Goal: Task Accomplishment & Management: Complete application form

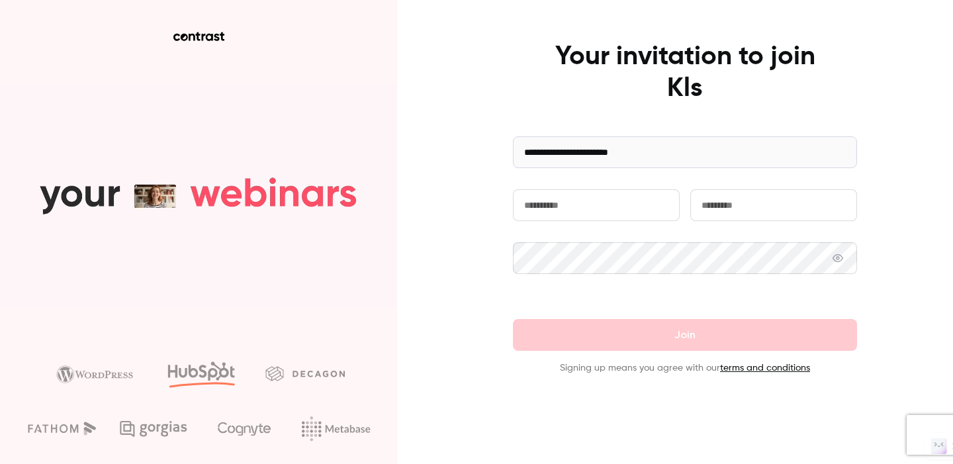
click at [621, 206] on input "text" at bounding box center [596, 205] width 167 height 32
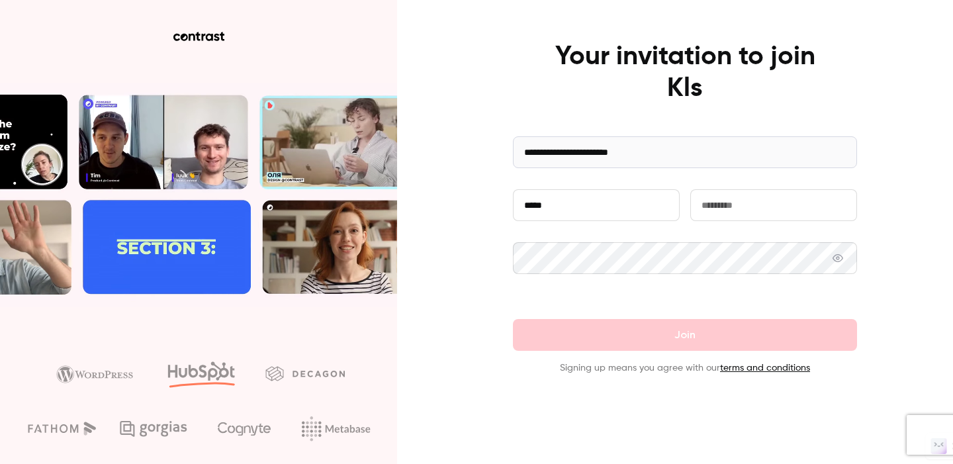
type input "*****"
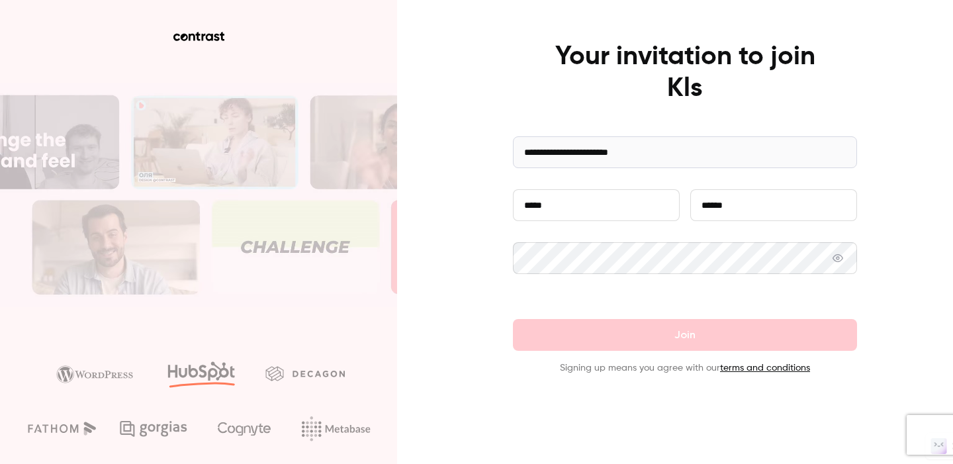
type input "******"
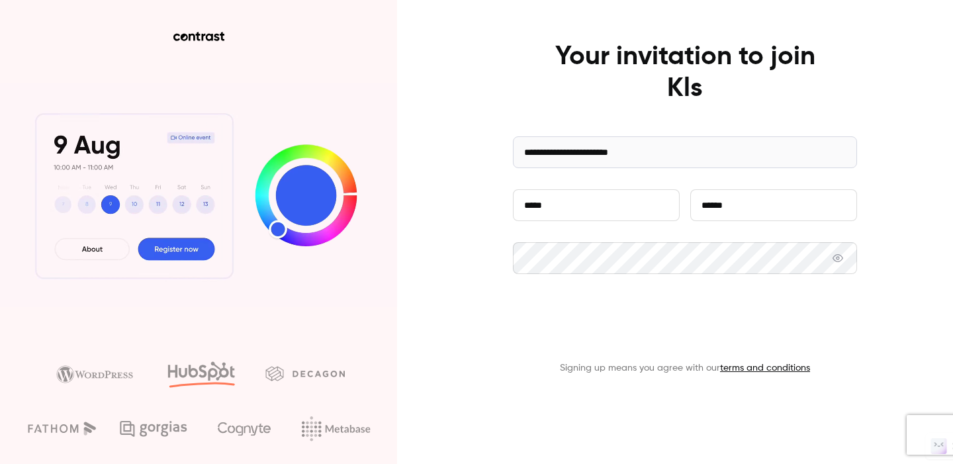
click at [676, 335] on button "Join" at bounding box center [685, 335] width 344 height 32
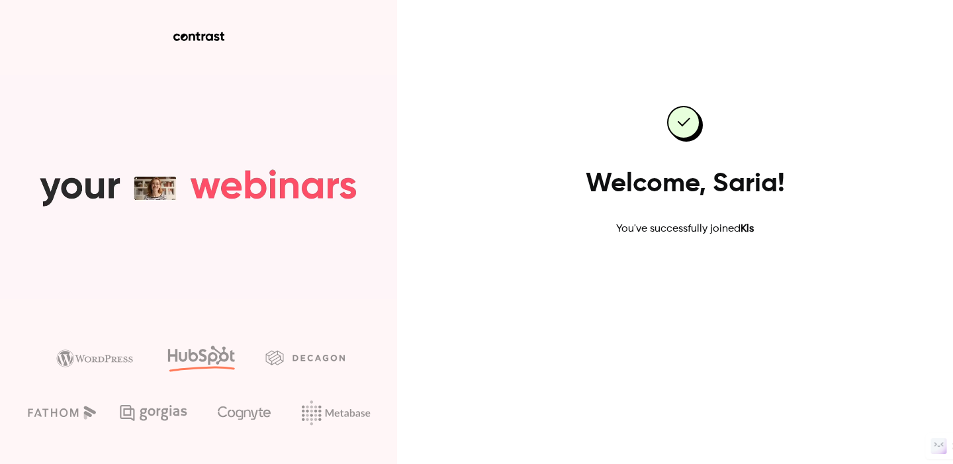
click at [668, 282] on link "Go to dashboard" at bounding box center [685, 279] width 112 height 32
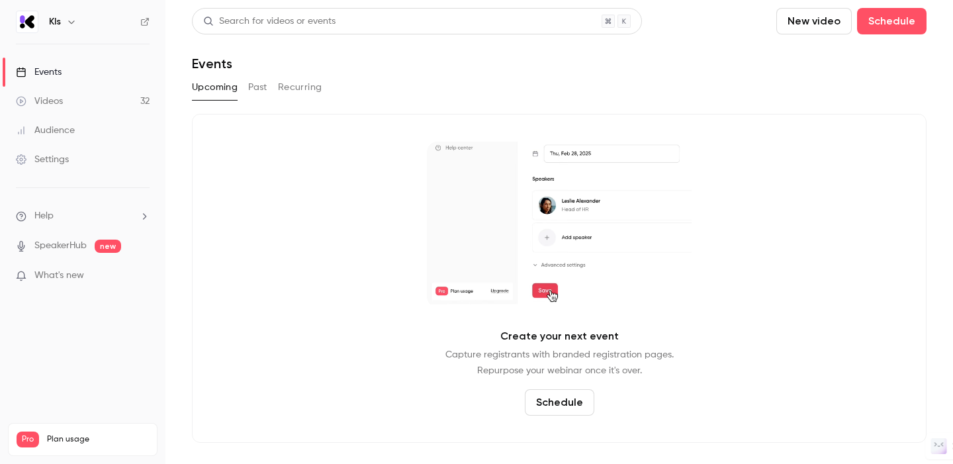
click at [73, 20] on icon "button" at bounding box center [71, 22] width 11 height 11
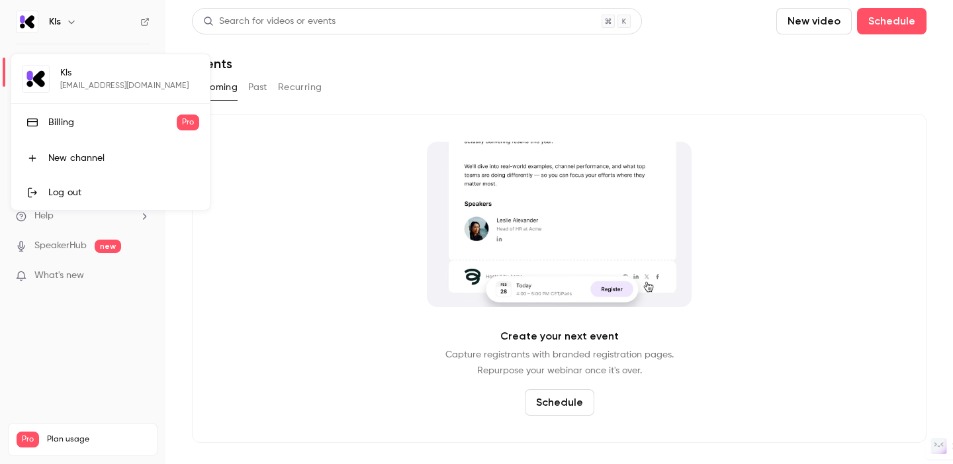
click at [330, 341] on div at bounding box center [476, 232] width 953 height 464
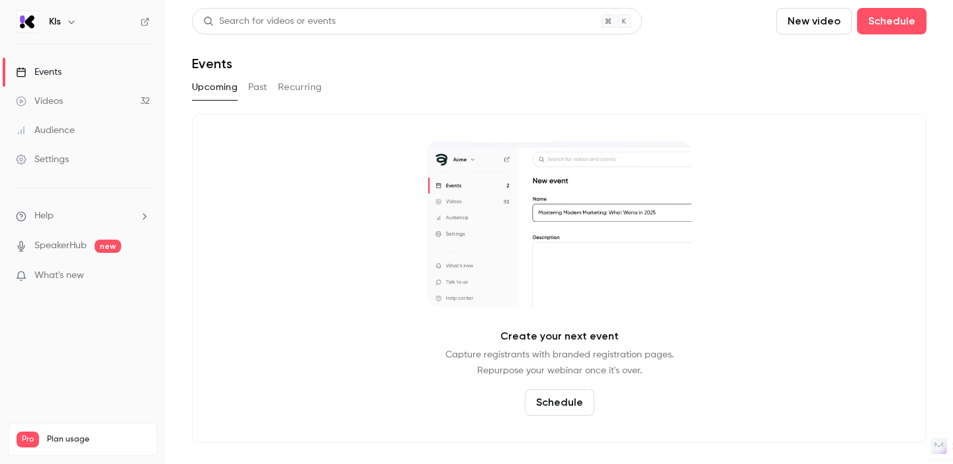
click at [646, 36] on header "Search for videos or events New video Schedule Events" at bounding box center [559, 40] width 734 height 64
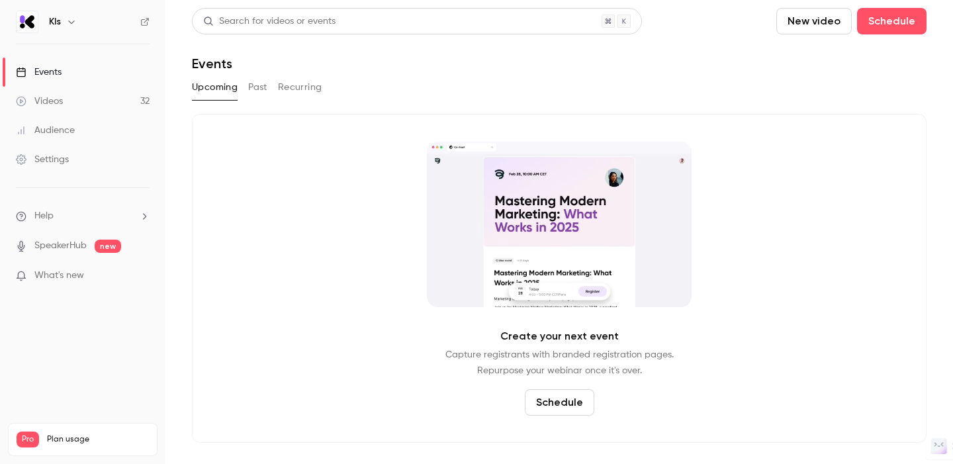
click at [91, 221] on li "Help" at bounding box center [83, 216] width 134 height 14
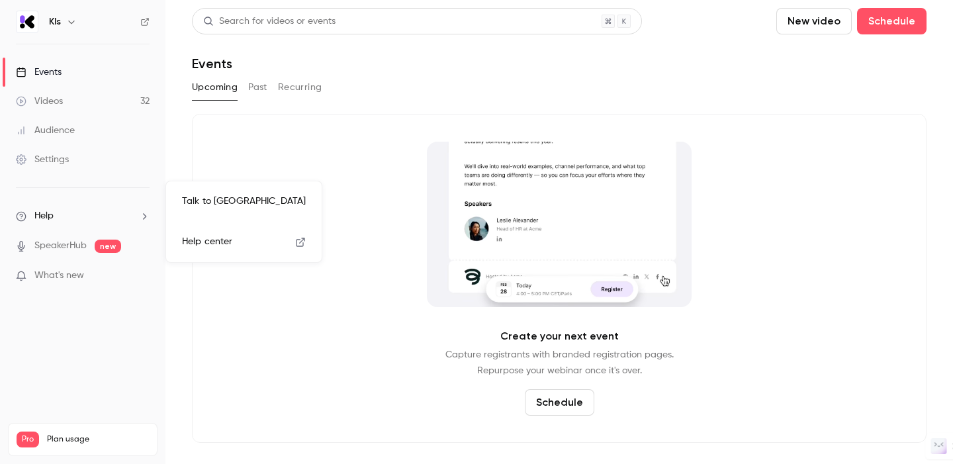
click at [216, 153] on div at bounding box center [476, 232] width 953 height 464
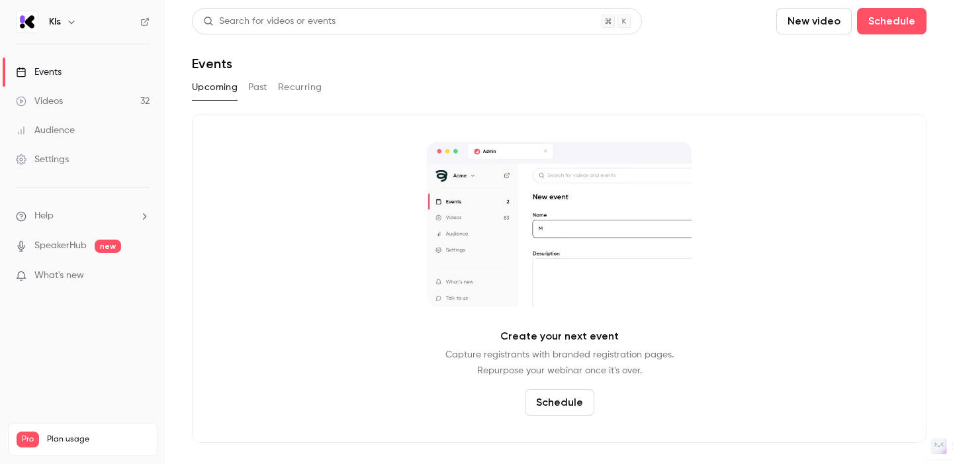
click at [66, 170] on link "Settings" at bounding box center [82, 159] width 165 height 29
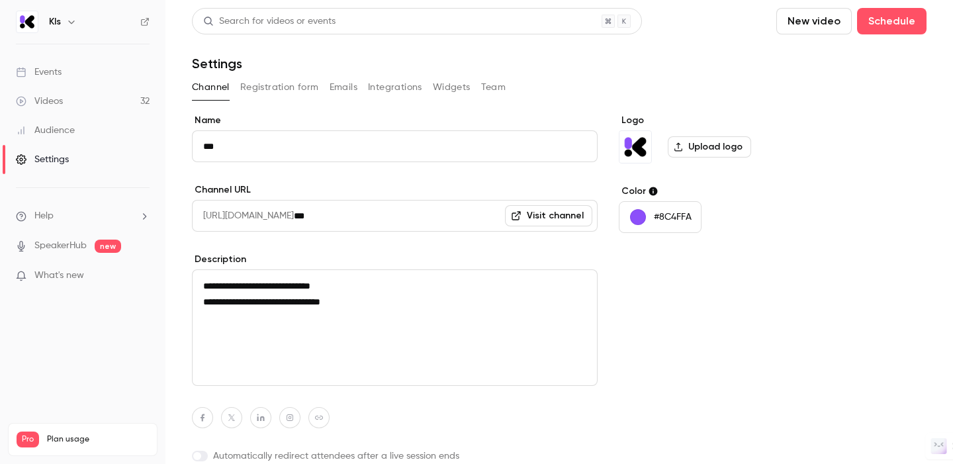
click at [69, 22] on icon "button" at bounding box center [71, 22] width 6 height 3
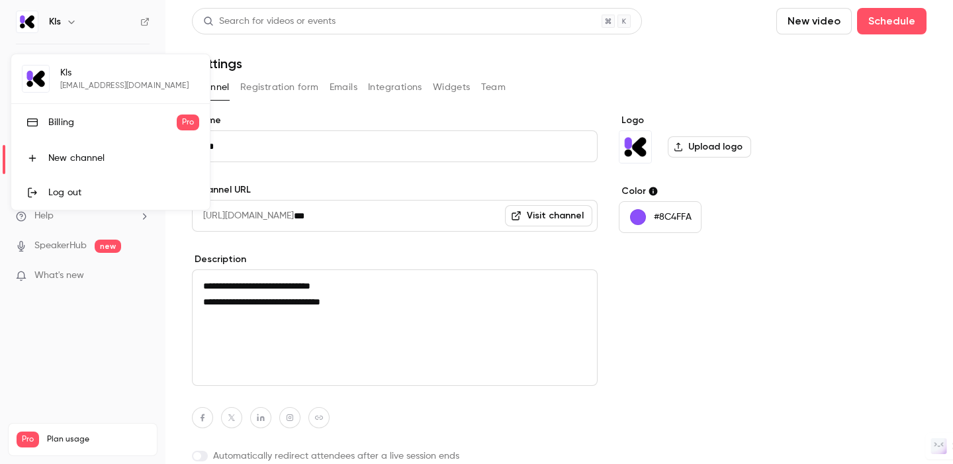
click at [97, 80] on div "Kls [EMAIL_ADDRESS][DOMAIN_NAME] Billing Pro New channel Log out" at bounding box center [110, 131] width 198 height 155
click at [26, 82] on div "Kls [EMAIL_ADDRESS][DOMAIN_NAME] Billing Pro New channel Log out" at bounding box center [110, 131] width 198 height 155
click at [320, 54] on div at bounding box center [476, 232] width 953 height 464
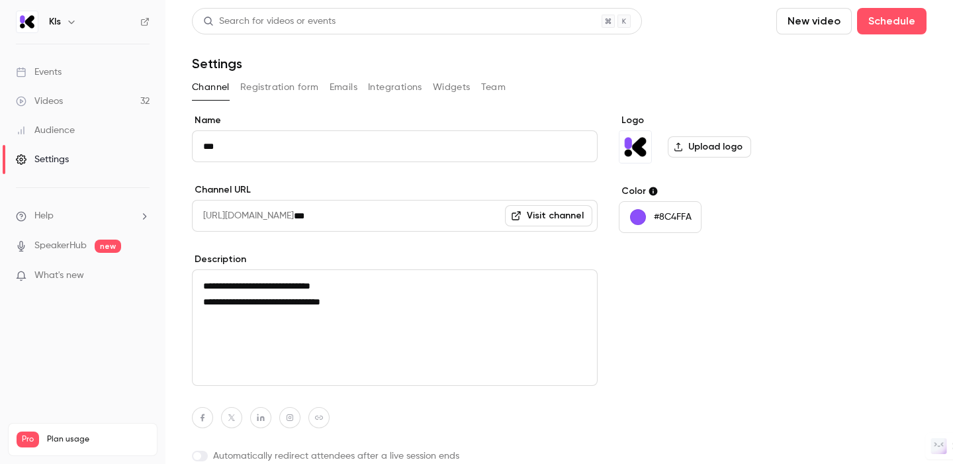
click at [71, 105] on link "Videos 32" at bounding box center [82, 101] width 165 height 29
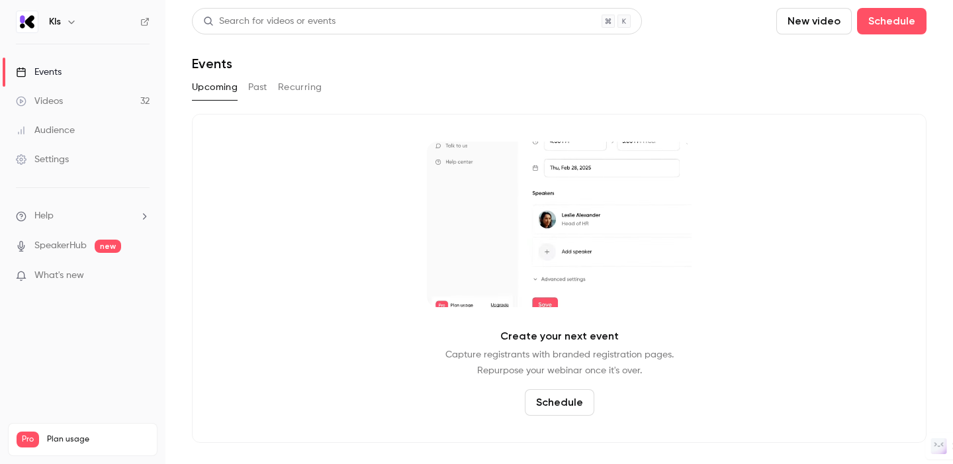
click at [68, 24] on icon "button" at bounding box center [71, 22] width 11 height 11
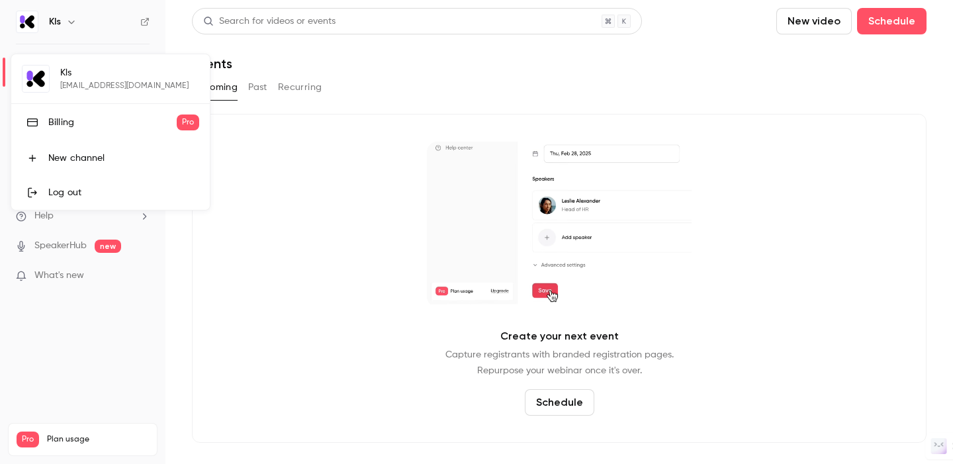
click at [68, 24] on div at bounding box center [476, 232] width 953 height 464
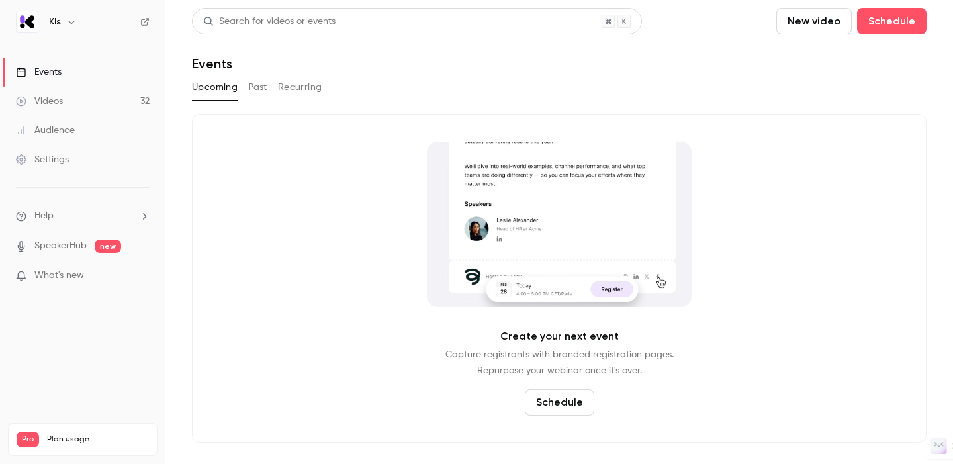
click at [712, 51] on header "Search for videos or events New video Schedule Events" at bounding box center [559, 40] width 734 height 64
